Goal: Transaction & Acquisition: Purchase product/service

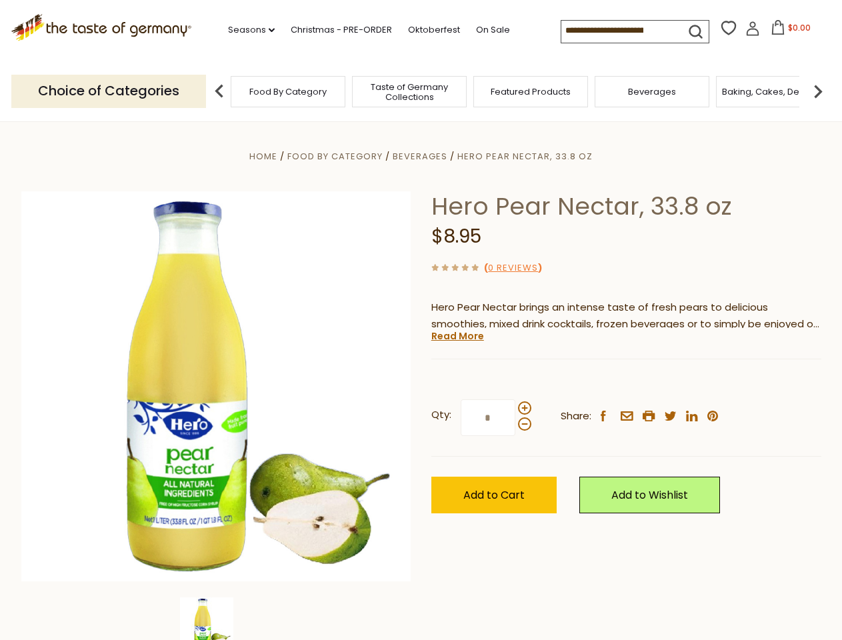
click at [421, 320] on div "Home Food By Category [GEOGRAPHIC_DATA] Hero Pear Nectar, 33.8 oz Hero Pear Nec…" at bounding box center [421, 404] width 820 height 513
click at [246, 30] on link "Seasons dropdown_arrow" at bounding box center [251, 30] width 47 height 15
click at [618, 31] on input at bounding box center [617, 30] width 113 height 19
click at [788, 31] on span "$0.00" at bounding box center [799, 27] width 23 height 11
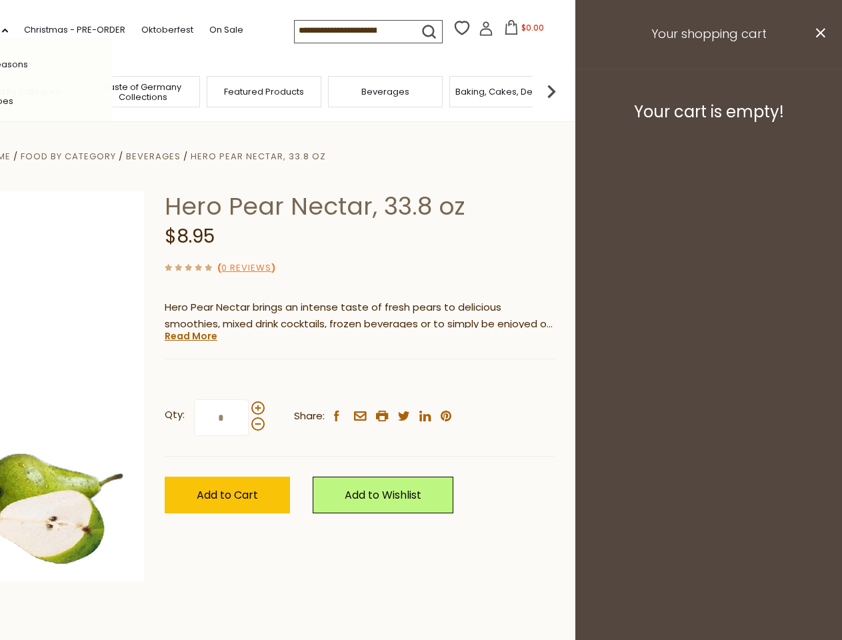
click at [113, 91] on div "All Seasons Recipes Game Day [DATE] [DATE] [DATE][PERSON_NAME] [DATE] Springfes…" at bounding box center [36, 319] width 151 height 565
click at [564, 91] on img at bounding box center [551, 91] width 27 height 27
click at [421, 381] on div "Qty: * Share: facebook email printer twitter linkedin pinterest" at bounding box center [360, 417] width 390 height 77
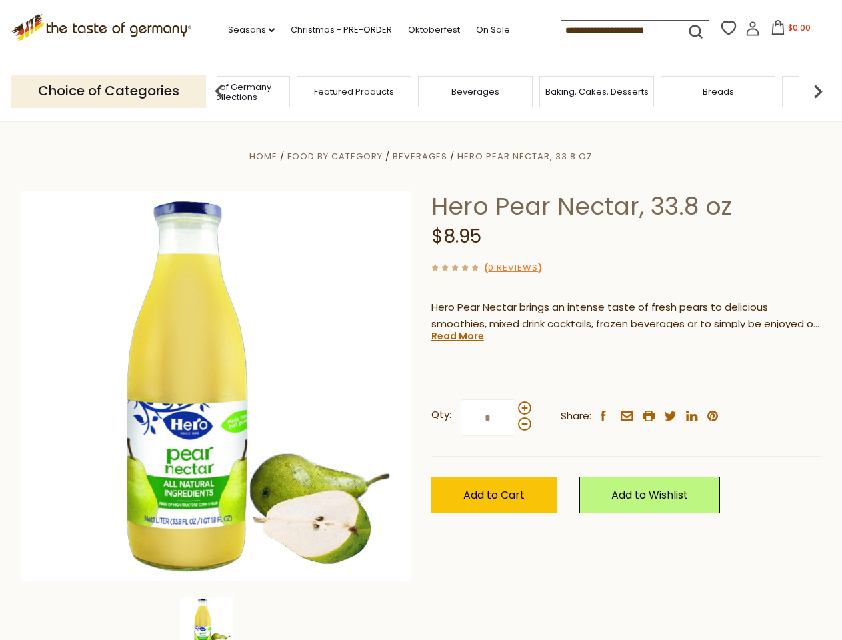
click at [216, 618] on img at bounding box center [206, 623] width 53 height 53
click at [457, 336] on link "Read More" at bounding box center [457, 335] width 53 height 13
